Goal: Navigation & Orientation: Find specific page/section

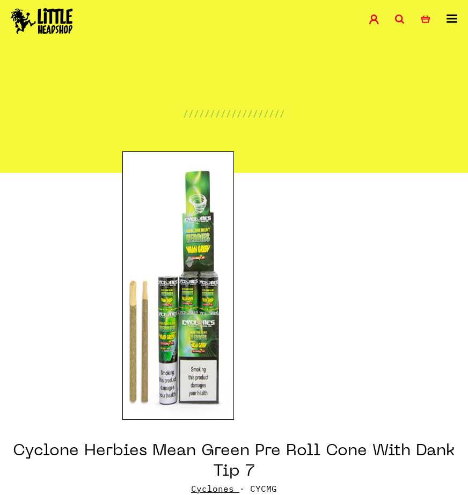
scroll to position [54, 0]
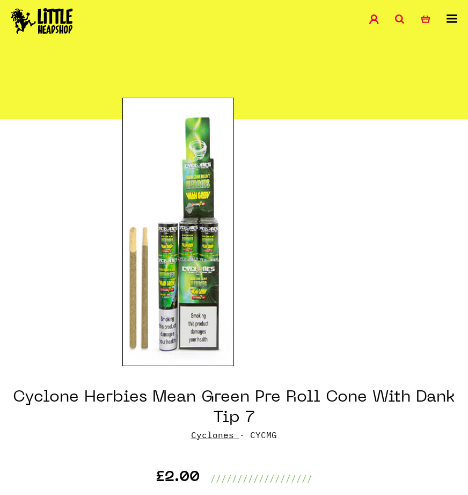
click at [33, 24] on img at bounding box center [42, 21] width 62 height 26
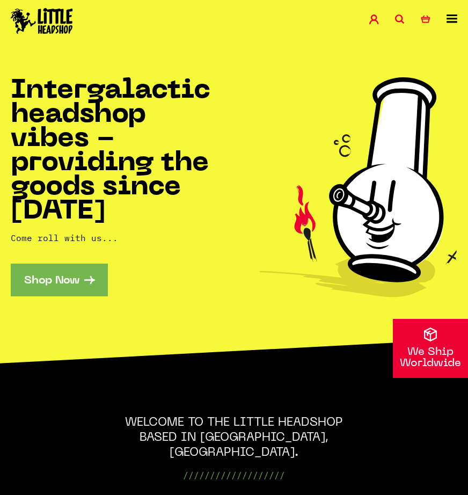
drag, startPoint x: 93, startPoint y: 292, endPoint x: 287, endPoint y: 312, distance: 195.4
click at [45, 289] on link "Shop Now" at bounding box center [59, 280] width 97 height 33
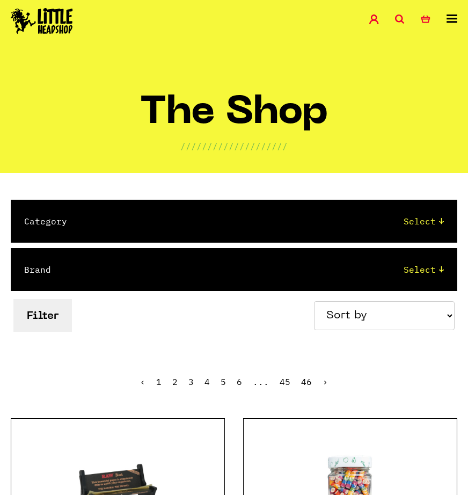
click at [432, 213] on div "Category Select 2 Piece 3 Piece 4 Piece 420/710 LIFE Acrylic Bongs Ashtrays Bac…" at bounding box center [234, 221] width 447 height 43
click at [434, 221] on select "Select 2 Piece 3 Piece 4 Piece 420/710 LIFE Acrylic Bongs Ashtrays Backwoods Ba…" at bounding box center [267, 221] width 356 height 13
click at [433, 224] on select "Select 2 Piece 3 Piece 4 Piece 420/710 LIFE Acrylic Bongs Ashtrays Backwoods Ba…" at bounding box center [267, 221] width 356 height 13
click at [448, 18] on icon at bounding box center [452, 19] width 11 height 9
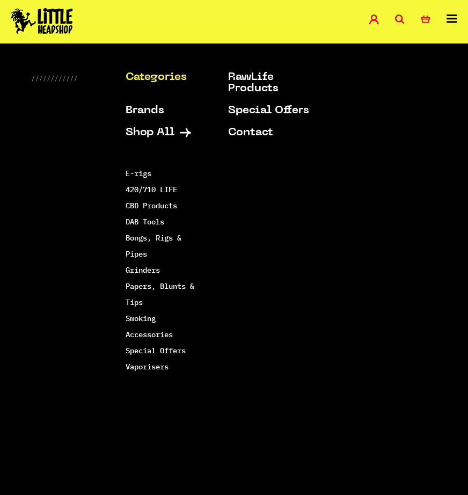
click at [448, 18] on icon at bounding box center [452, 19] width 11 height 9
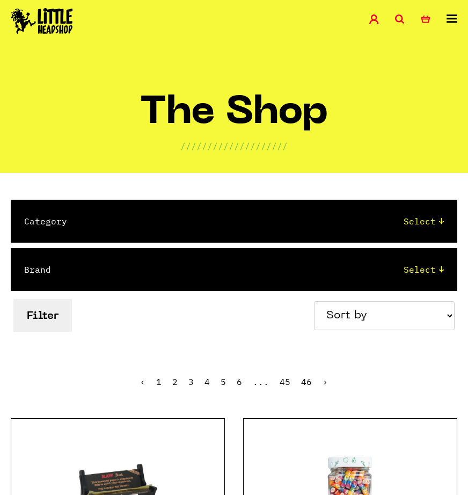
click at [426, 217] on select "Select 2 Piece 3 Piece 4 Piece 420/710 LIFE Acrylic Bongs Ashtrays Backwoods Ba…" at bounding box center [267, 221] width 356 height 13
click at [423, 222] on select "Select 2 Piece 3 Piece 4 Piece 420/710 LIFE Acrylic Bongs Ashtrays Backwoods Ba…" at bounding box center [267, 221] width 356 height 13
click at [417, 222] on select "Select 2 Piece 3 Piece 4 Piece 420/710 LIFE Acrylic Bongs Ashtrays Backwoods Ba…" at bounding box center [267, 221] width 356 height 13
click at [419, 264] on select "Select Amsterdam Glass Backwoods Basil Bush Black Leaf Blue Moon Hemp Boost Bud…" at bounding box center [259, 269] width 372 height 13
click at [426, 219] on select "Select 2 Piece 3 Piece 4 Piece 420/710 LIFE Acrylic Bongs Ashtrays Backwoods Ba…" at bounding box center [267, 221] width 356 height 13
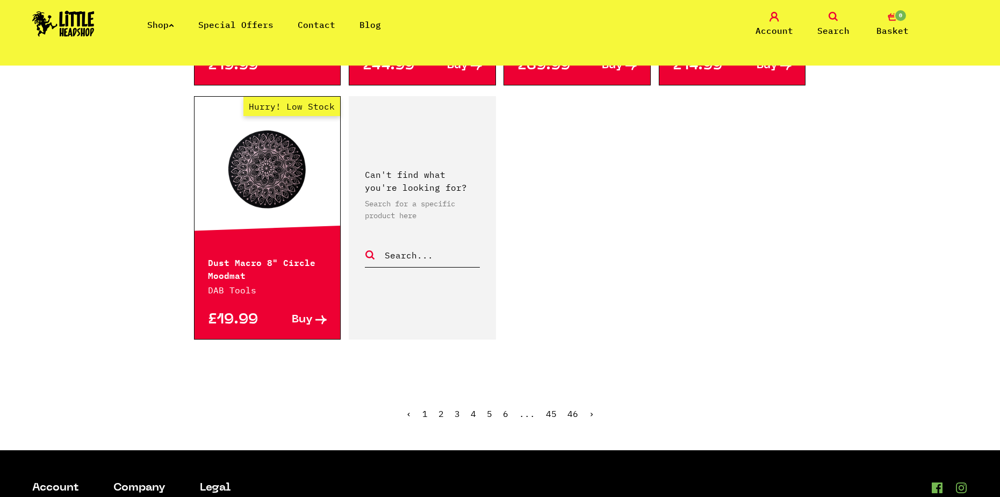
scroll to position [1657, 0]
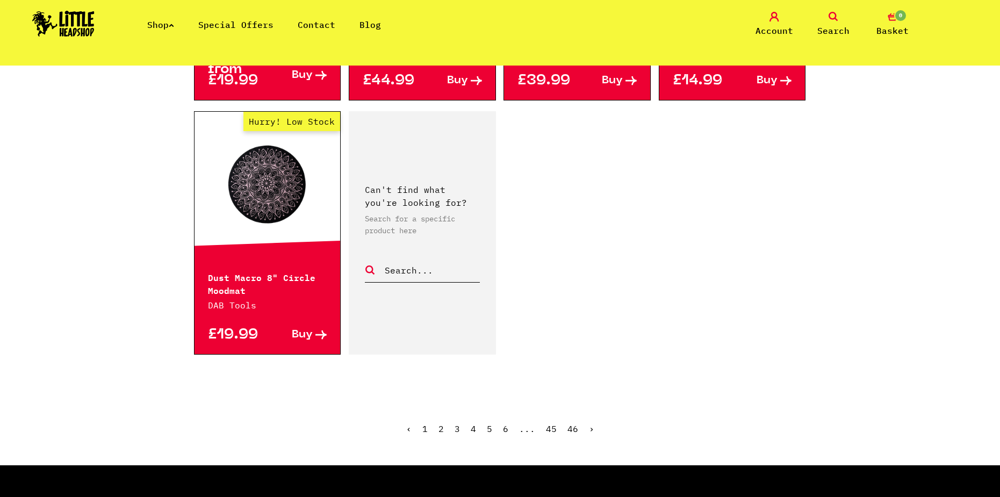
click at [59, 22] on img at bounding box center [63, 24] width 62 height 26
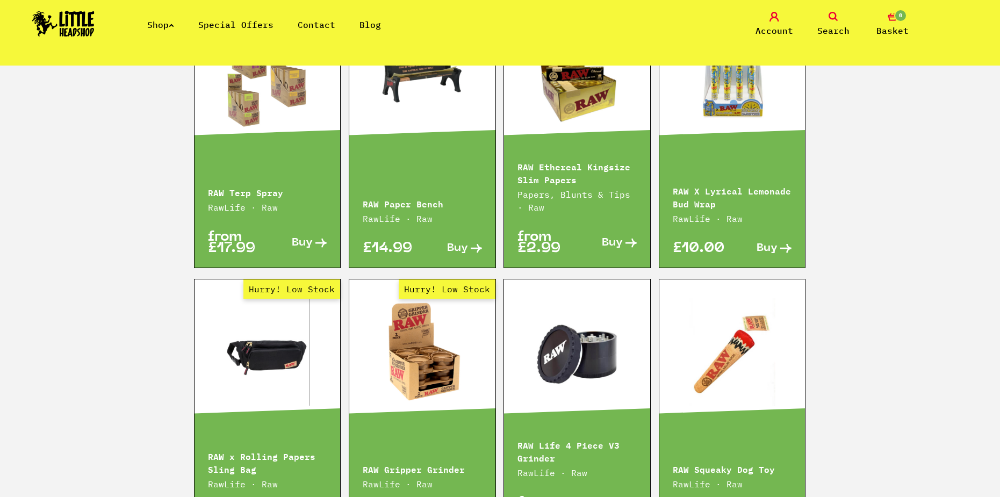
scroll to position [1442, 0]
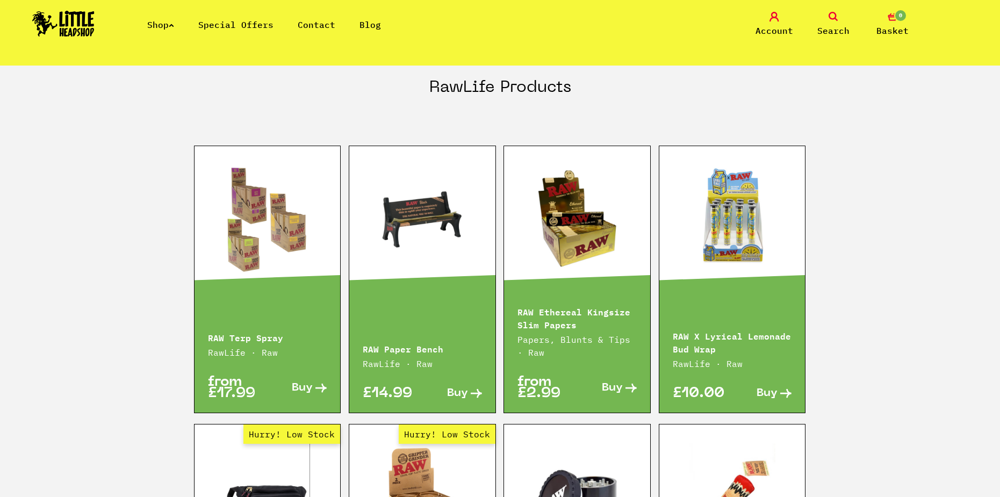
click at [150, 19] on link "Shop" at bounding box center [160, 24] width 27 height 11
